Goal: Navigation & Orientation: Find specific page/section

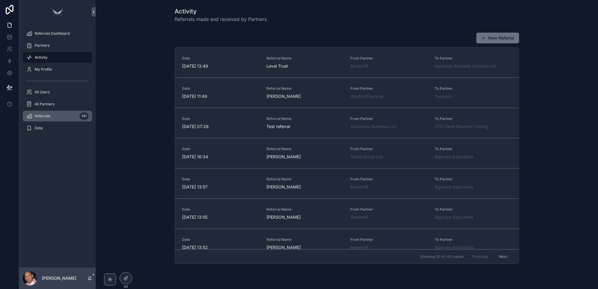
click at [54, 117] on div "Referrals 141" at bounding box center [57, 116] width 62 height 10
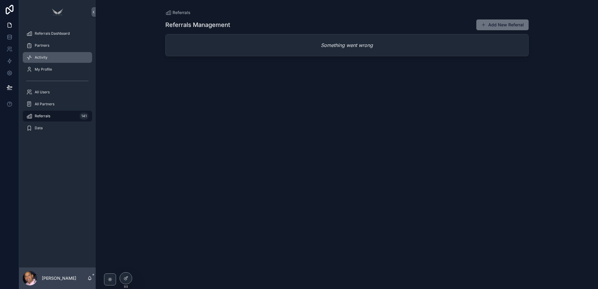
click at [60, 57] on div "Activity" at bounding box center [57, 58] width 62 height 10
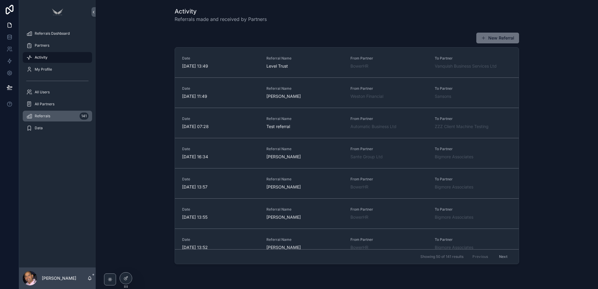
click at [48, 113] on div "Referrals 141" at bounding box center [57, 116] width 62 height 10
